Goal: Task Accomplishment & Management: Understand process/instructions

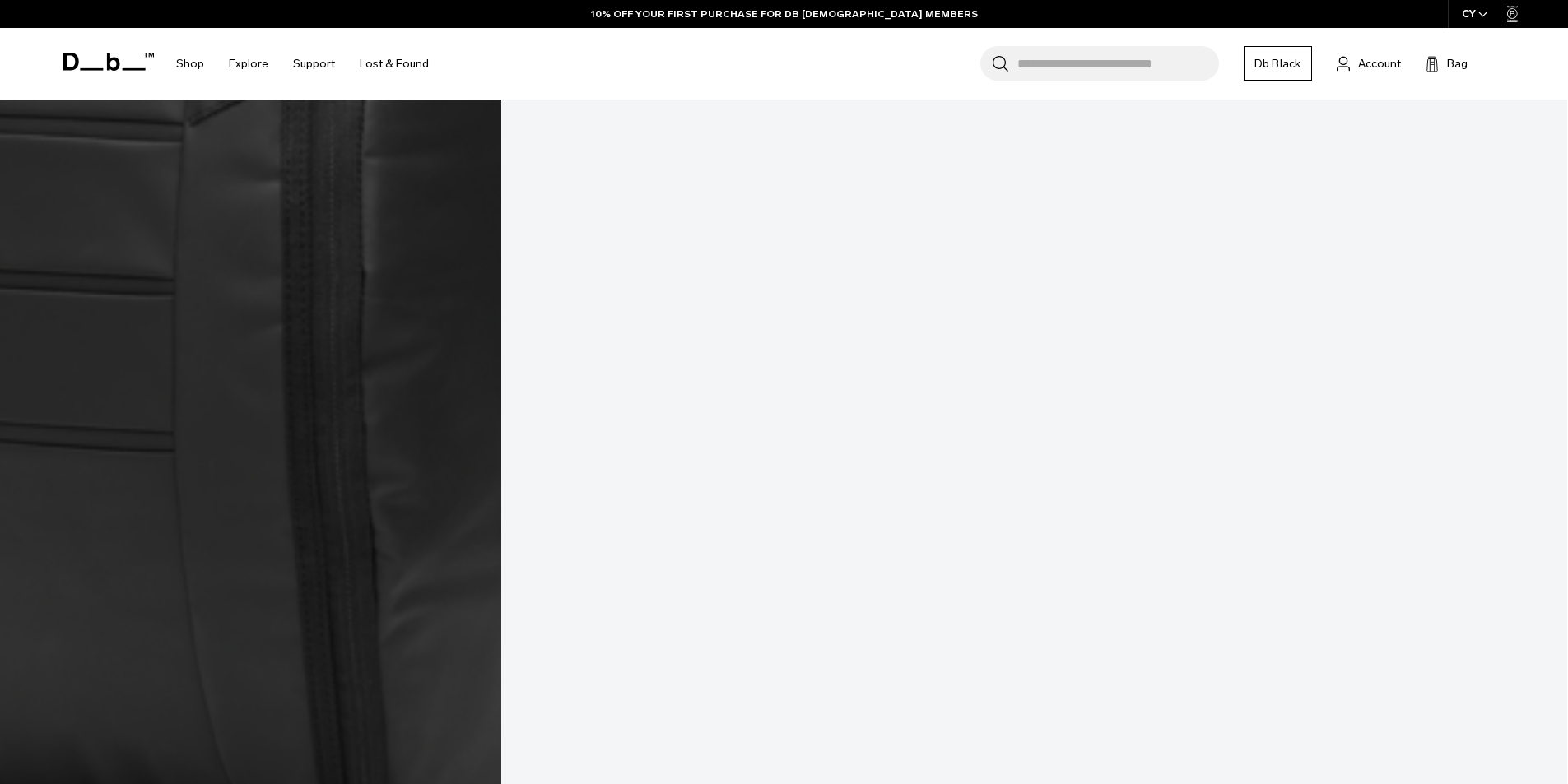
click at [1483, 9] on span "button" at bounding box center [1483, 14] width 9 height 12
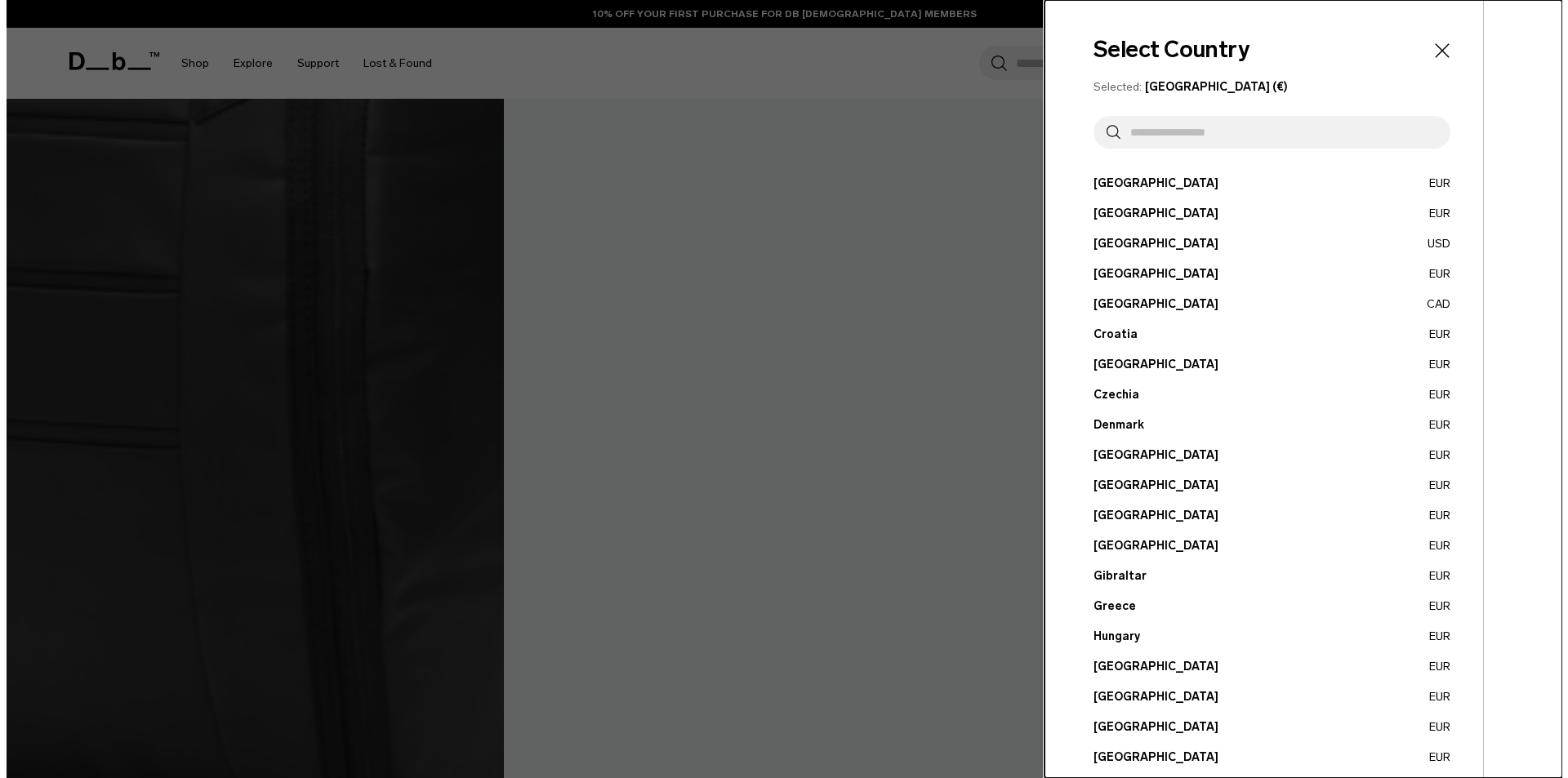
scroll to position [3036, 0]
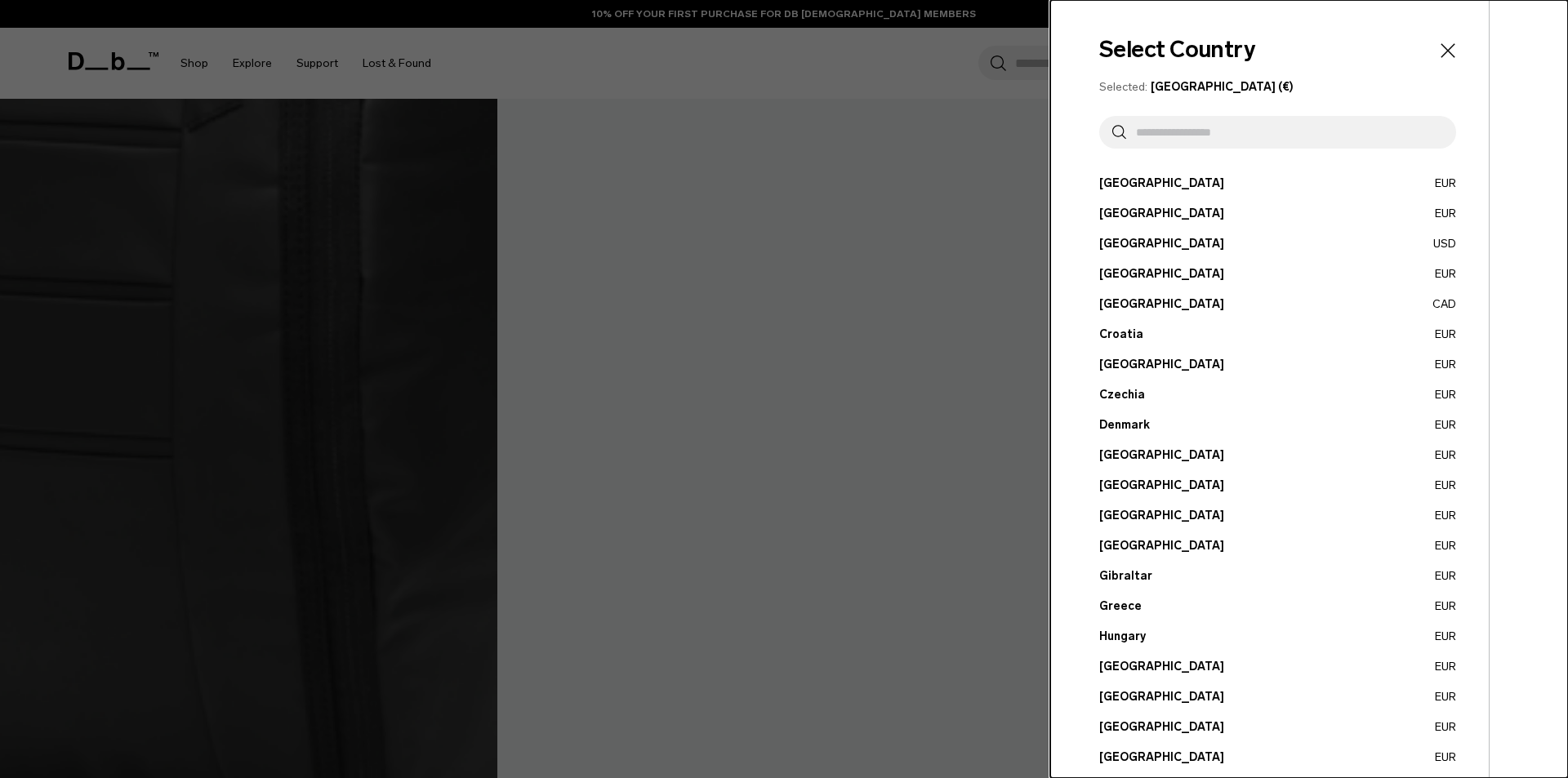
click at [1158, 139] on input "text" at bounding box center [1284, 132] width 316 height 33
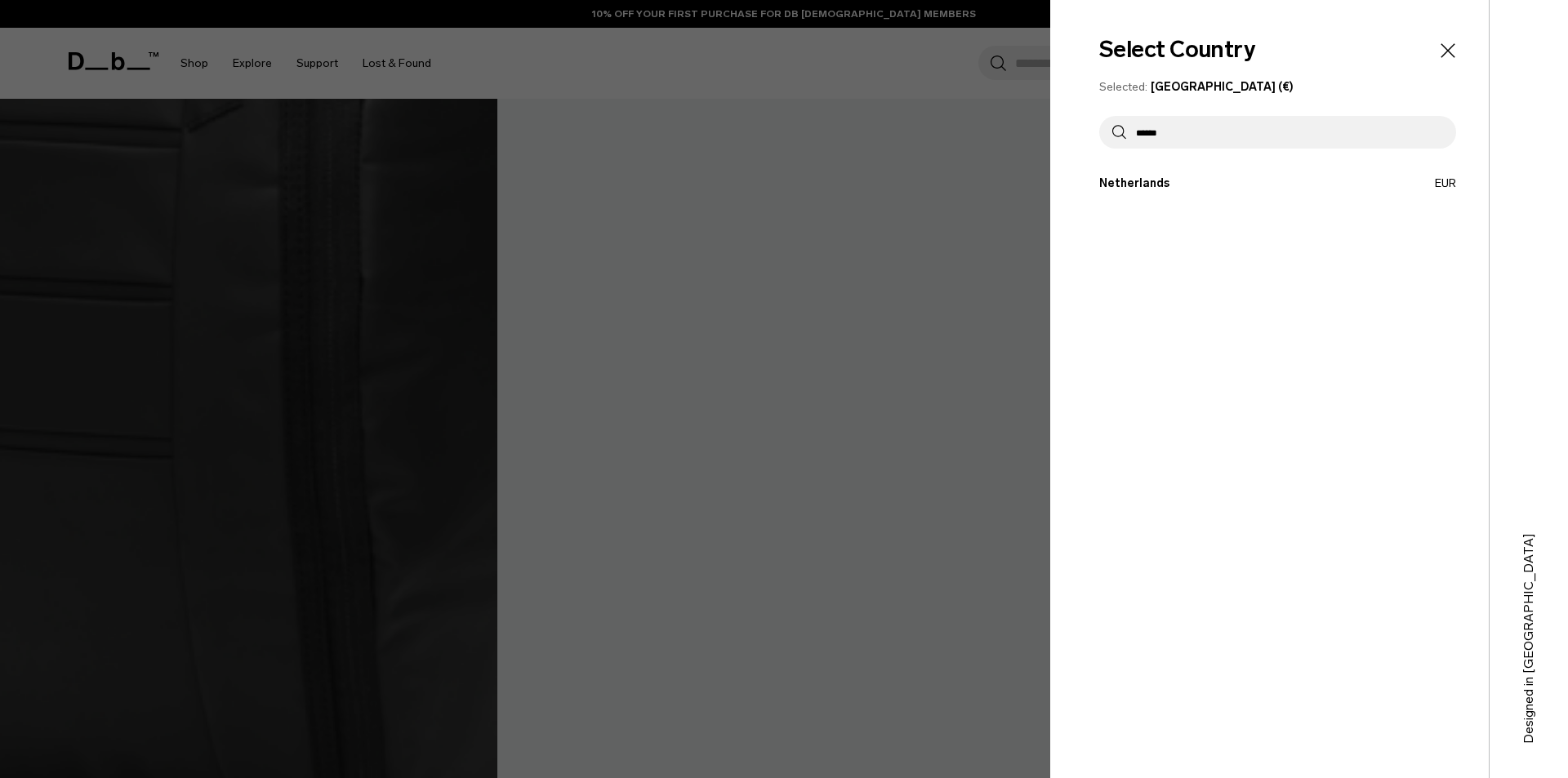
type input "******"
click at [1156, 175] on button "Netherlands EUR" at bounding box center [1278, 183] width 357 height 17
click at [1144, 187] on button "Netherlands EUR" at bounding box center [1278, 183] width 357 height 17
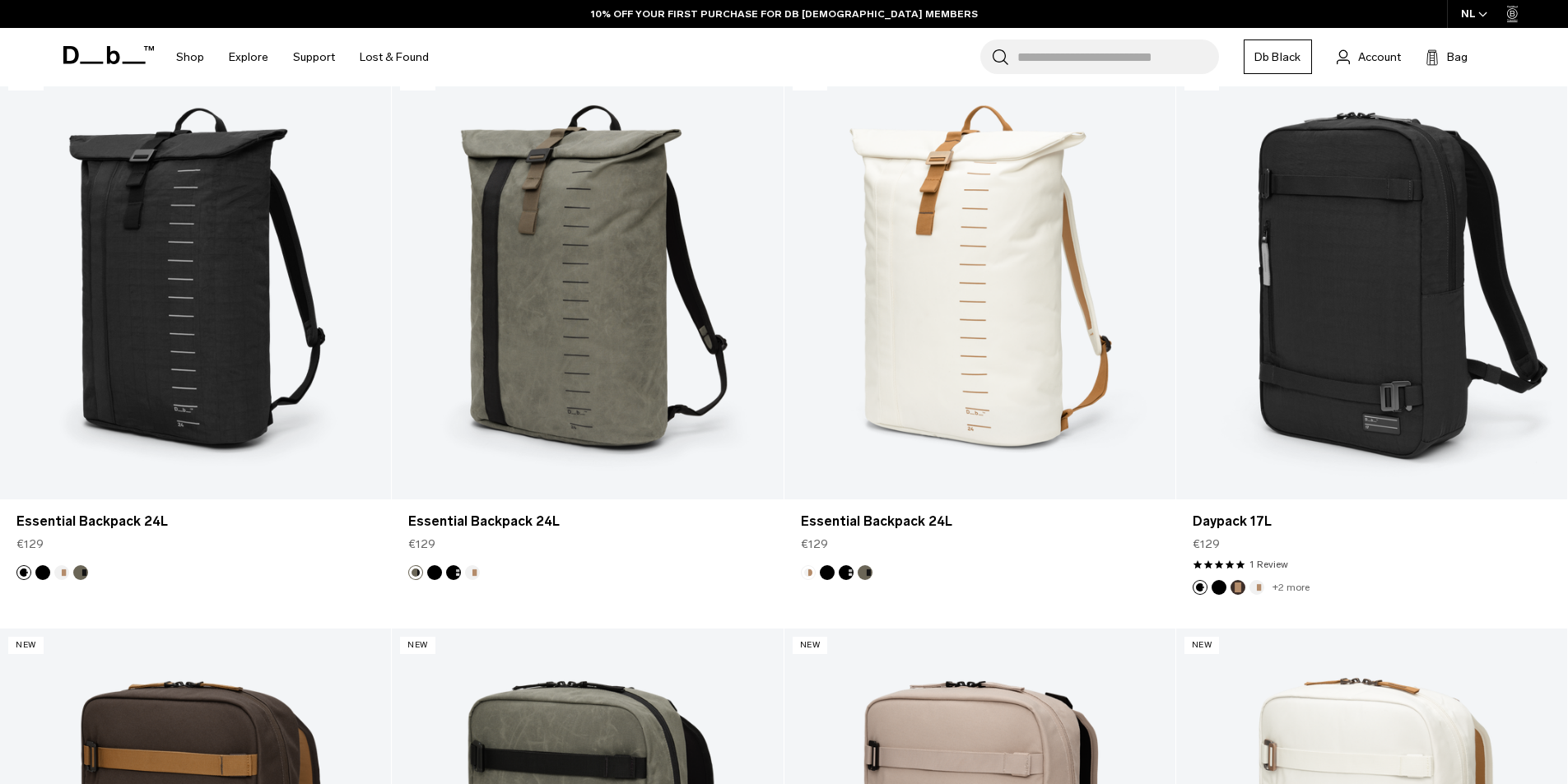
scroll to position [2796, 0]
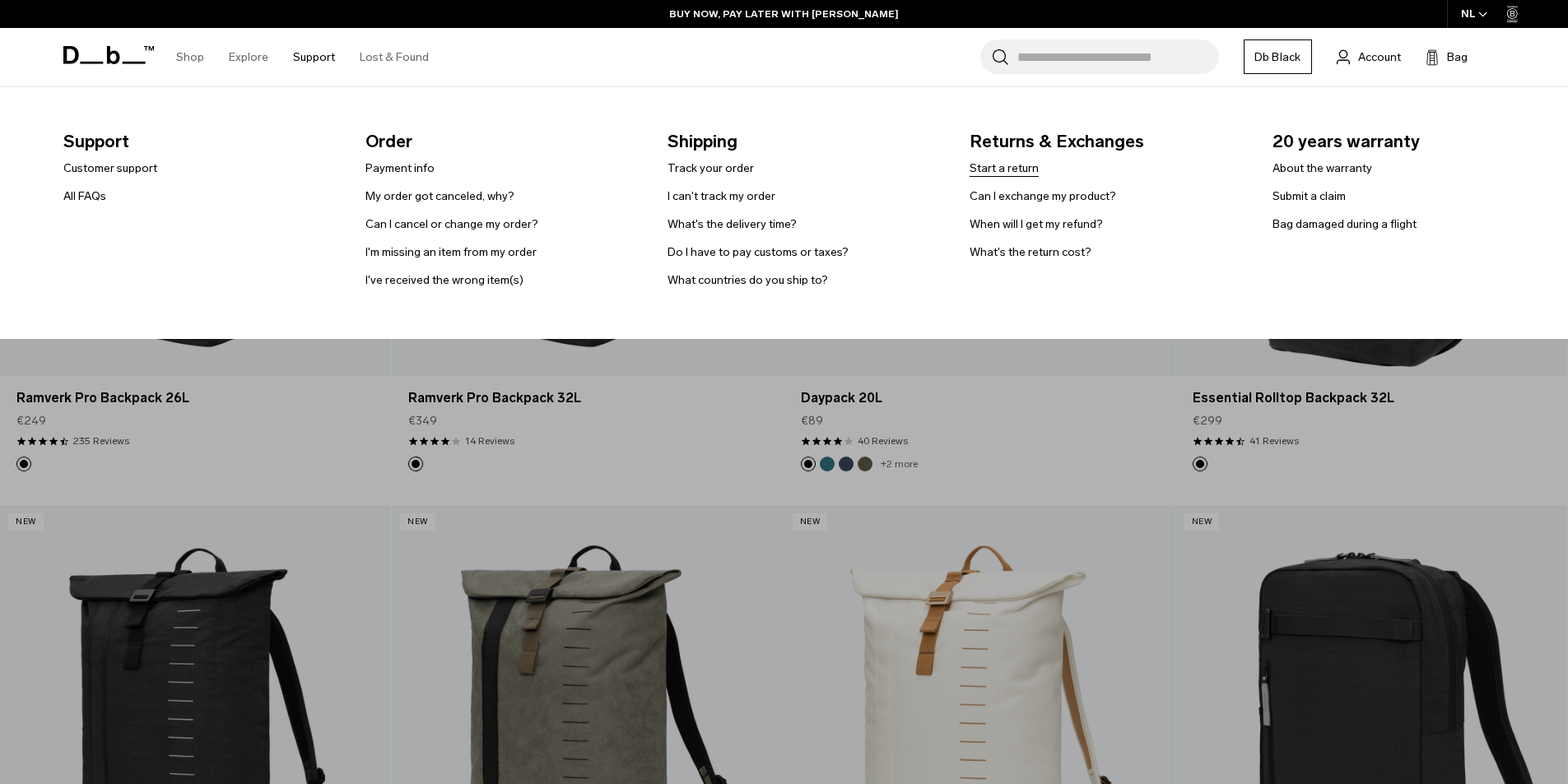
click at [1007, 164] on link "Start a return" at bounding box center [1004, 168] width 69 height 17
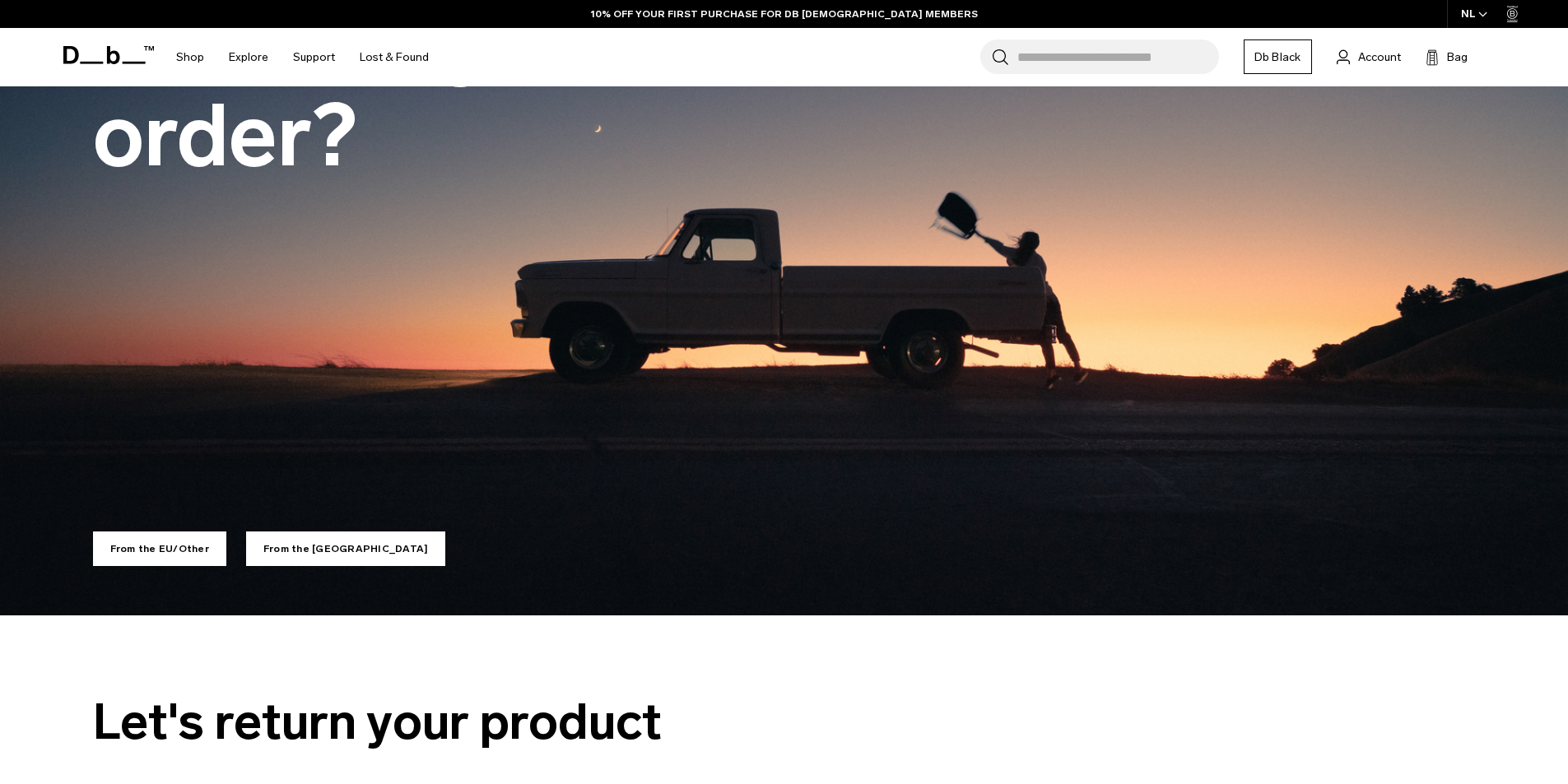
scroll to position [247, 0]
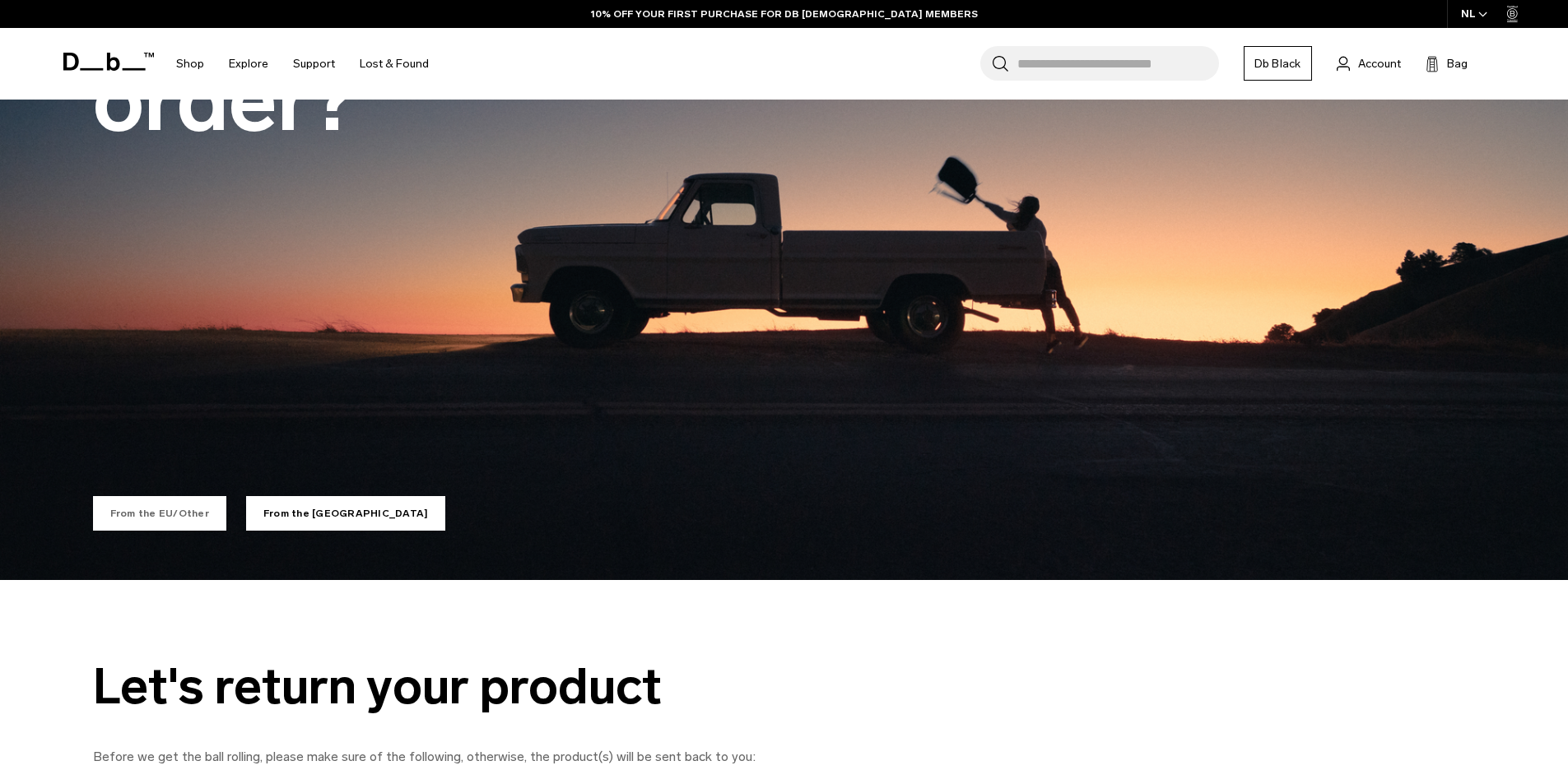
click at [171, 511] on link "From the EU/Other" at bounding box center [159, 513] width 133 height 35
